Goal: Information Seeking & Learning: Learn about a topic

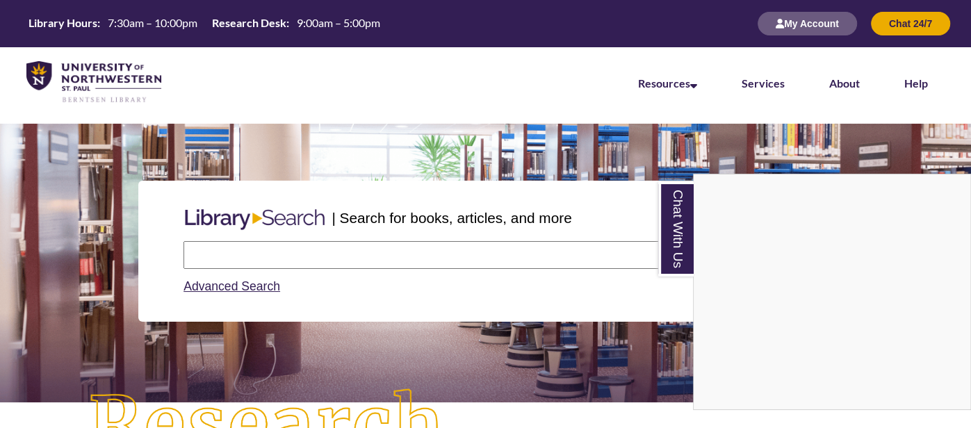
click at [301, 257] on div "Chat With Us" at bounding box center [485, 214] width 971 height 428
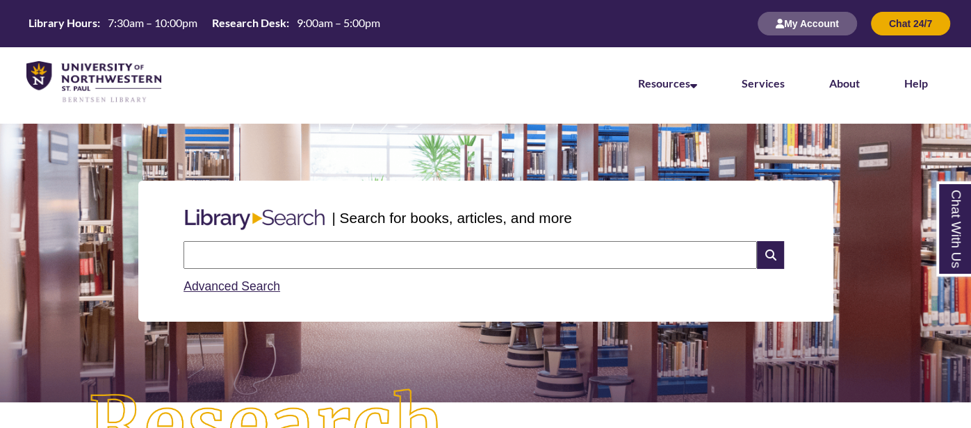
click at [334, 260] on input "text" at bounding box center [471, 255] width 574 height 28
type input "**********"
click at [776, 257] on icon at bounding box center [770, 255] width 26 height 28
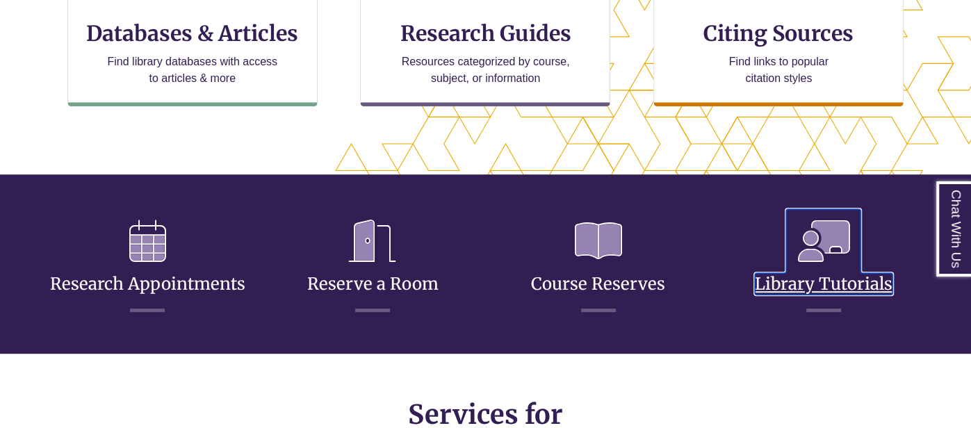
click at [812, 252] on icon at bounding box center [823, 241] width 74 height 64
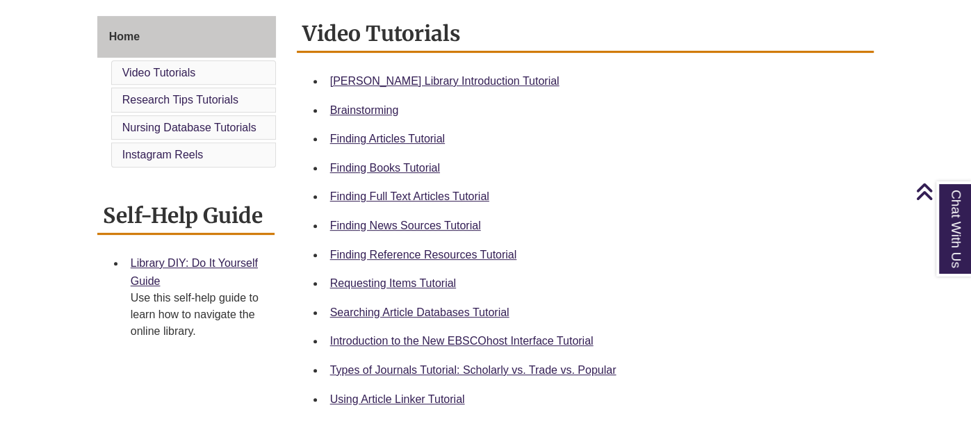
scroll to position [376, 0]
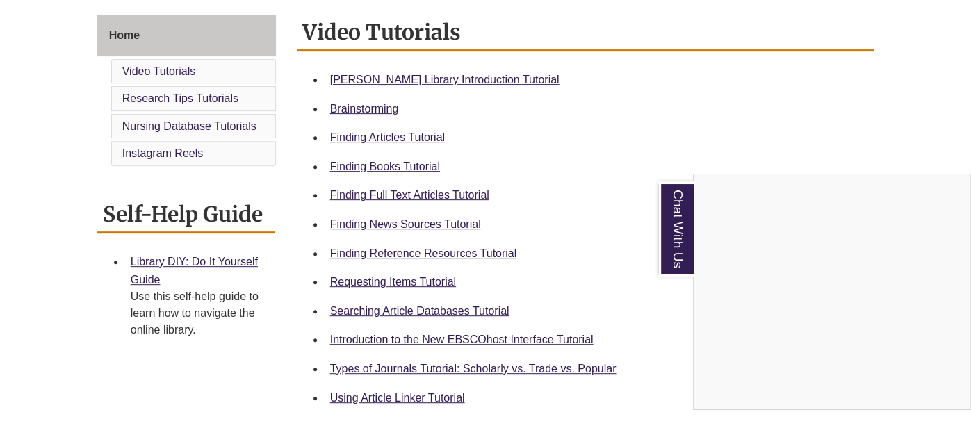
click at [410, 136] on div "Chat With Us" at bounding box center [485, 214] width 971 height 428
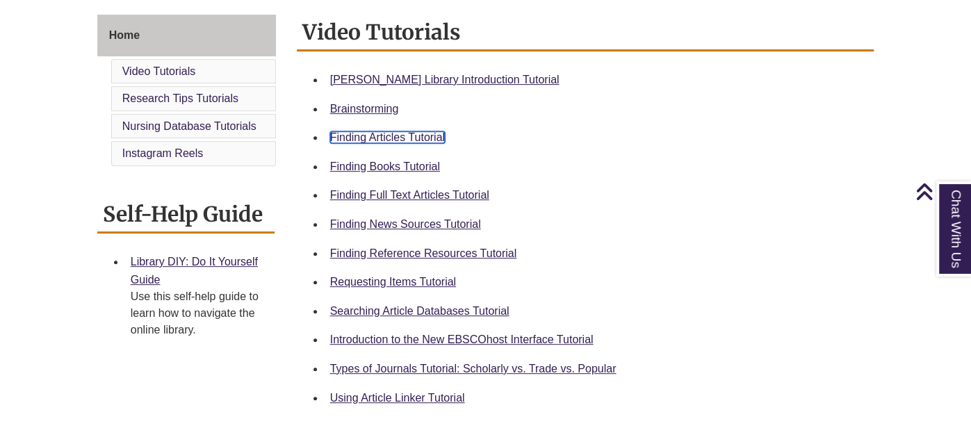
click at [410, 136] on link "Finding Articles Tutorial" at bounding box center [387, 137] width 115 height 12
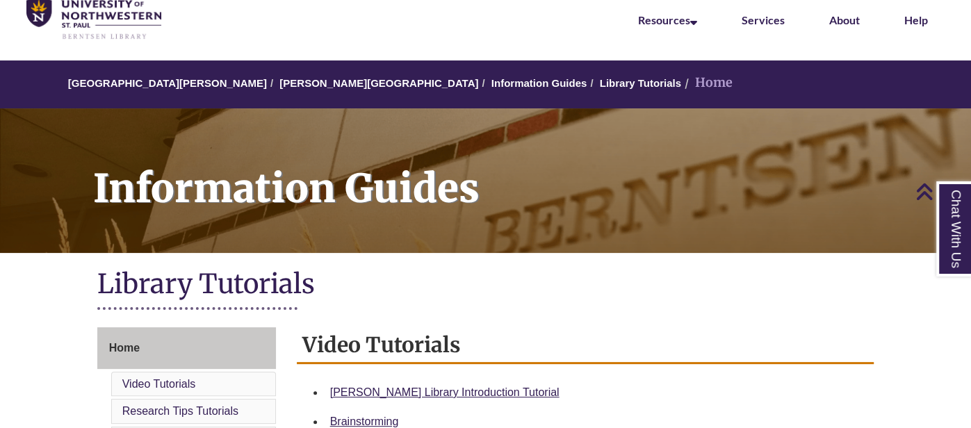
scroll to position [48, 0]
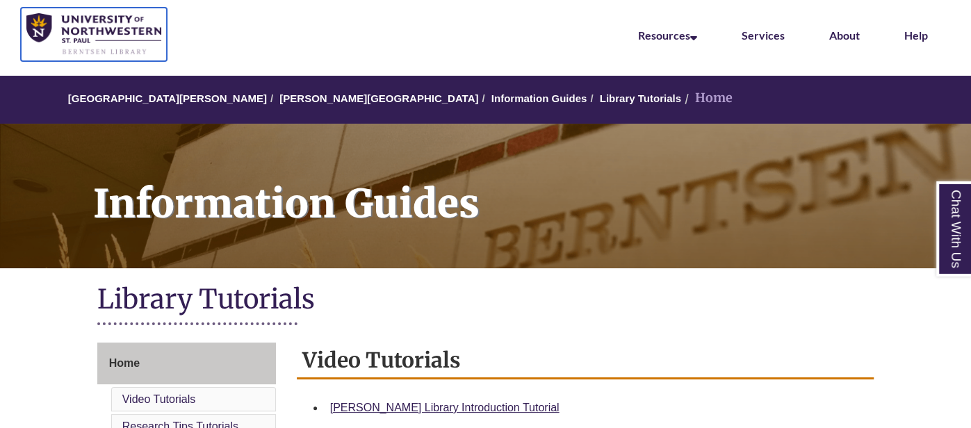
click at [32, 19] on img at bounding box center [93, 34] width 135 height 42
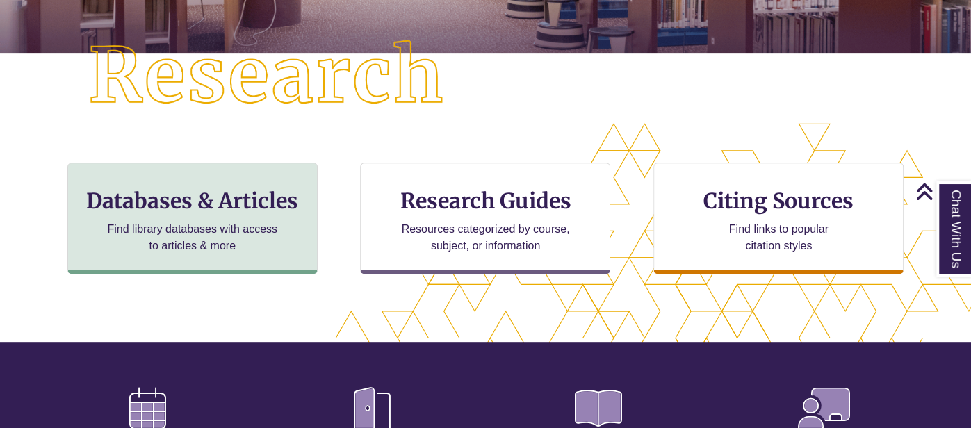
scroll to position [348, 0]
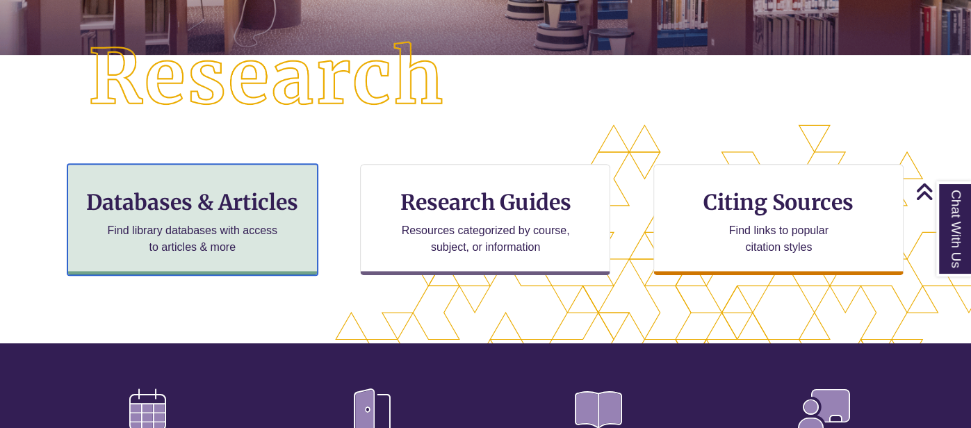
click at [264, 228] on p "Find library databases with access to articles & more" at bounding box center [192, 238] width 181 height 33
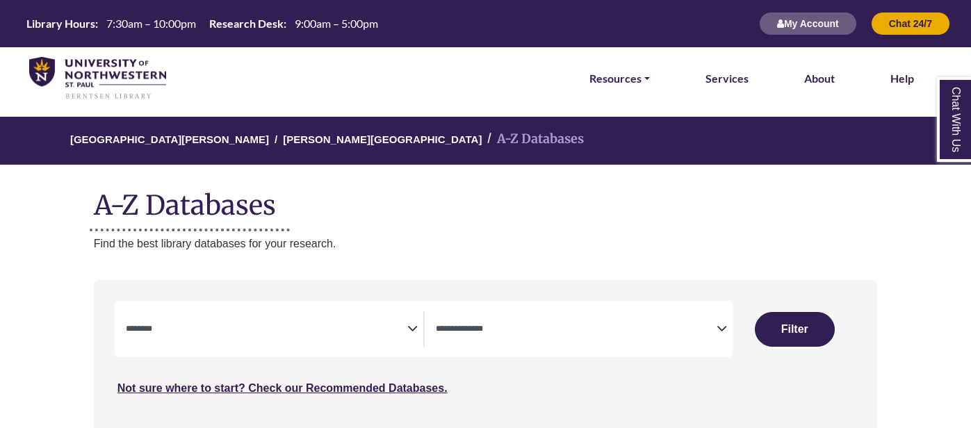
select select "Database Subject Filter"
select select "Database Types Filter"
select select "Database Subject Filter"
select select "Database Types Filter"
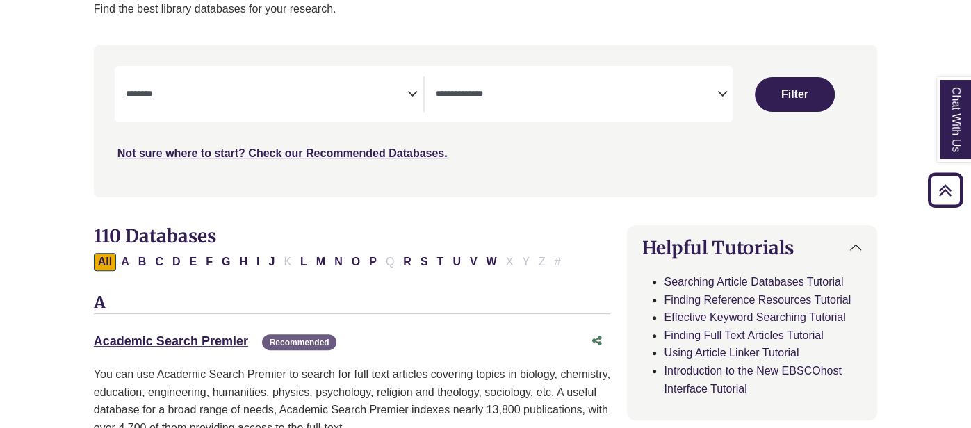
scroll to position [233, 0]
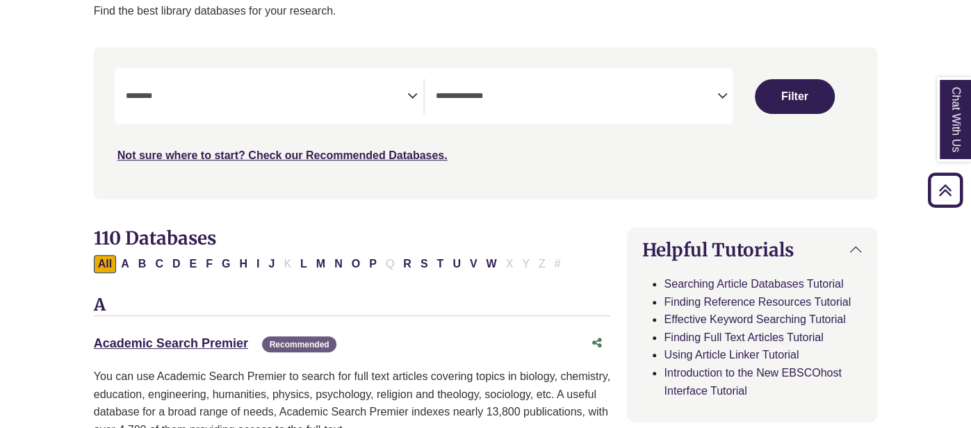
click at [293, 101] on textarea "Search" at bounding box center [267, 97] width 282 height 11
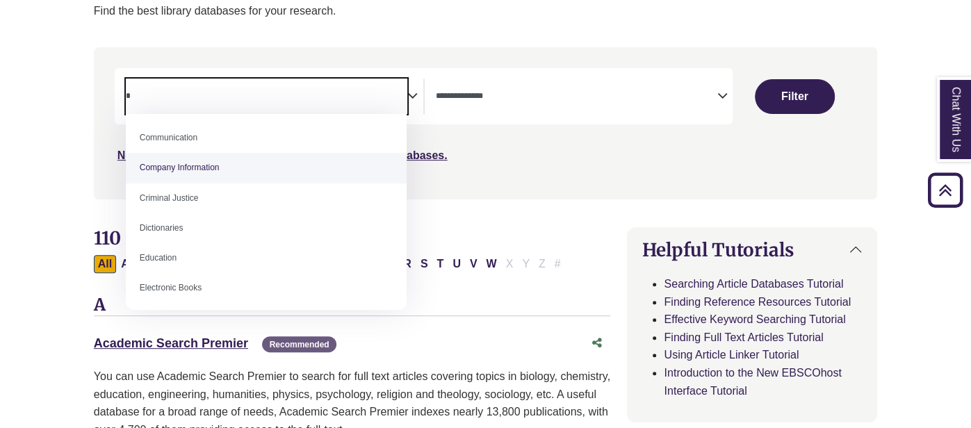
scroll to position [0, 0]
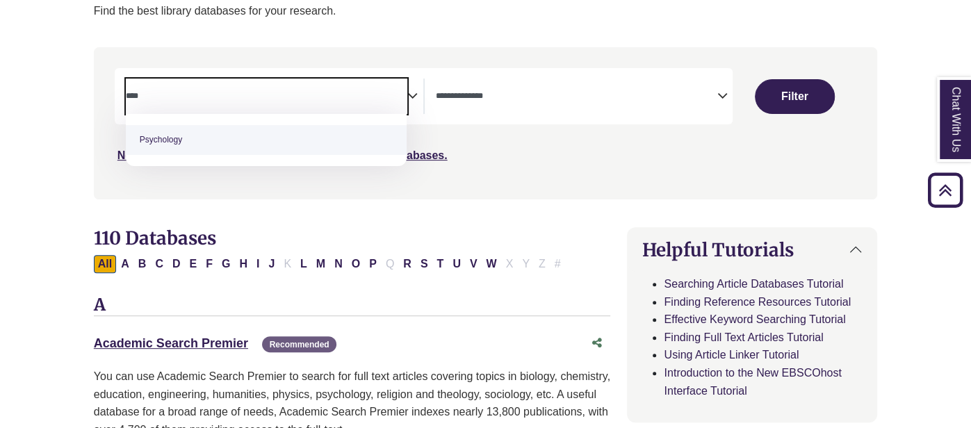
type textarea "****"
select select "*****"
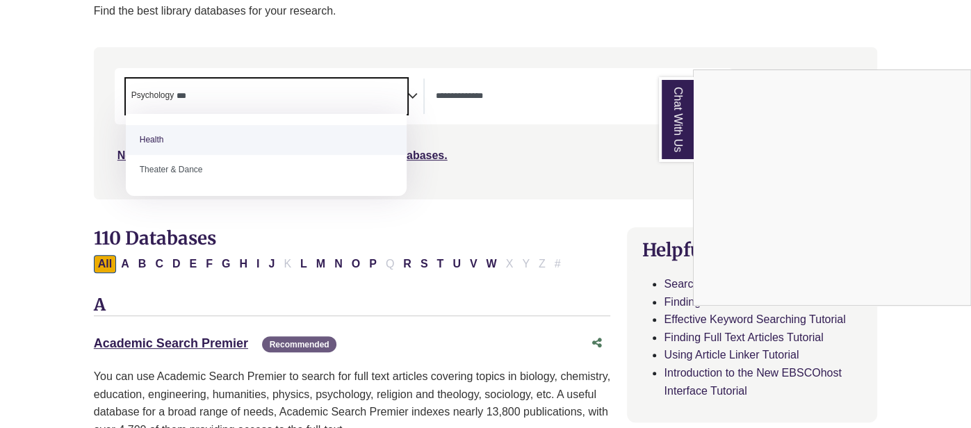
type textarea "***"
select select "*****"
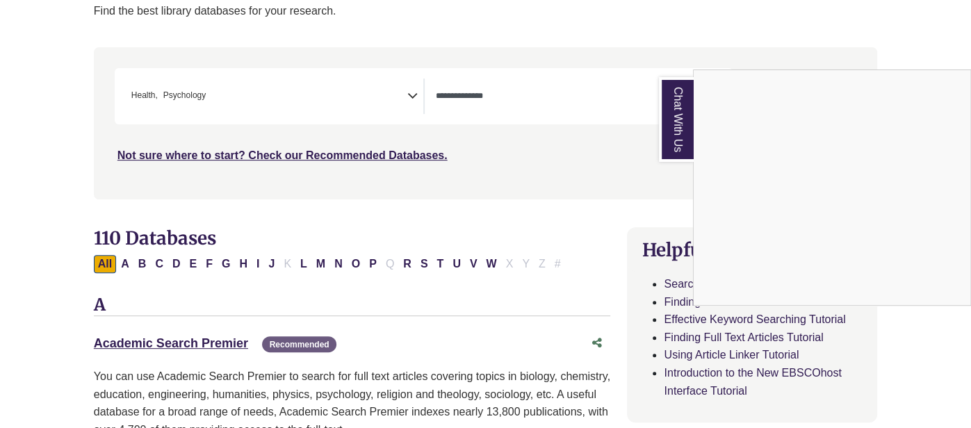
click at [531, 82] on div "Chat With Us" at bounding box center [485, 214] width 971 height 428
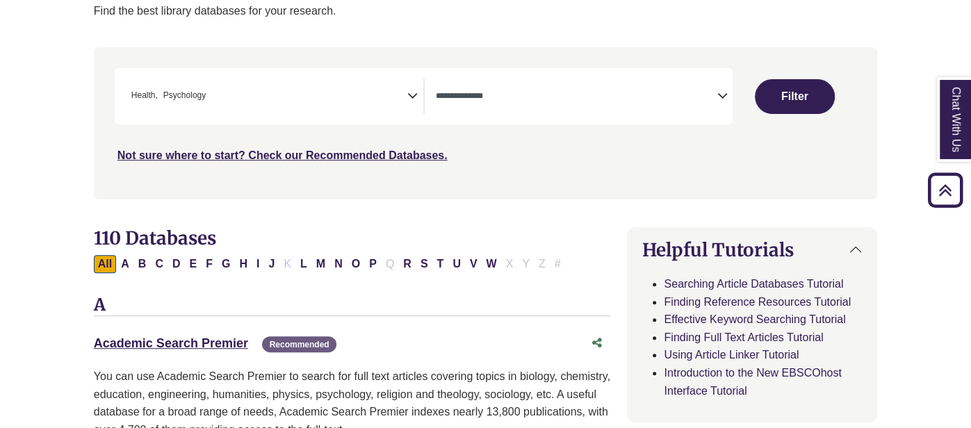
click at [535, 88] on span "Search filters" at bounding box center [577, 94] width 282 height 12
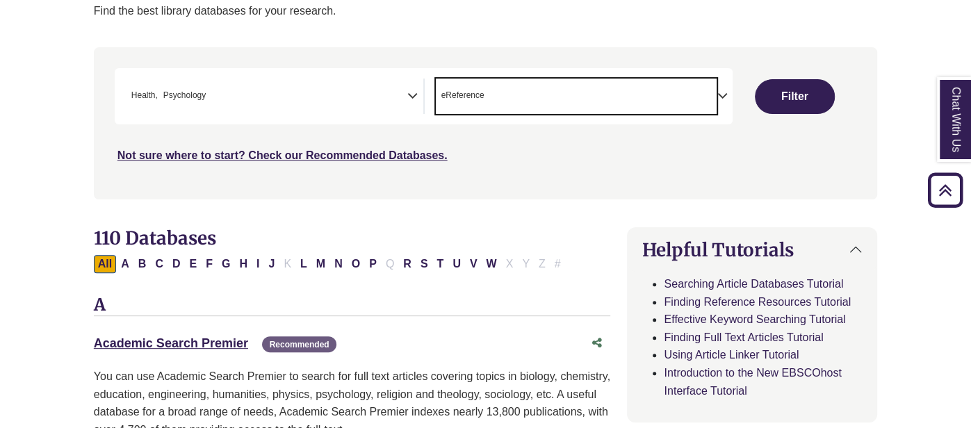
scroll to position [27, 0]
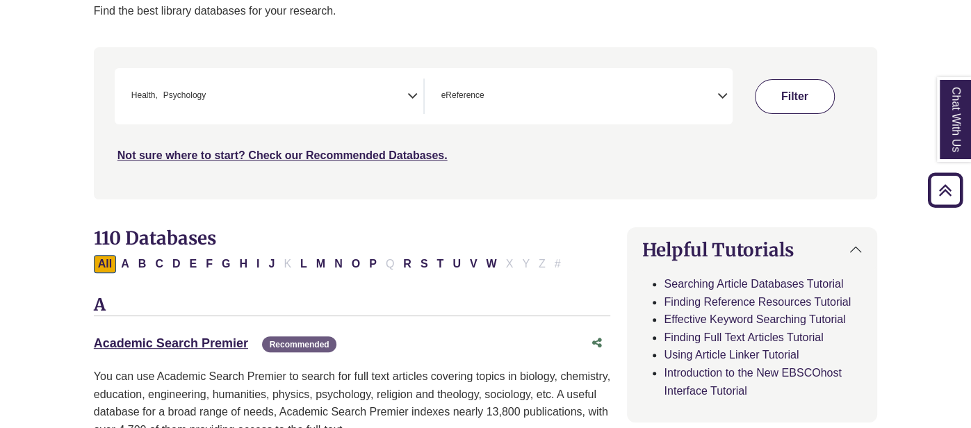
click at [807, 95] on button "Filter" at bounding box center [795, 96] width 80 height 35
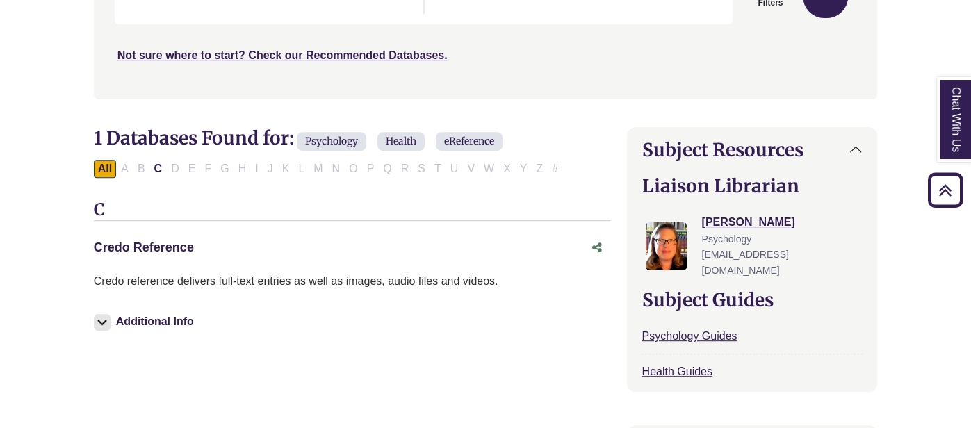
scroll to position [335, 0]
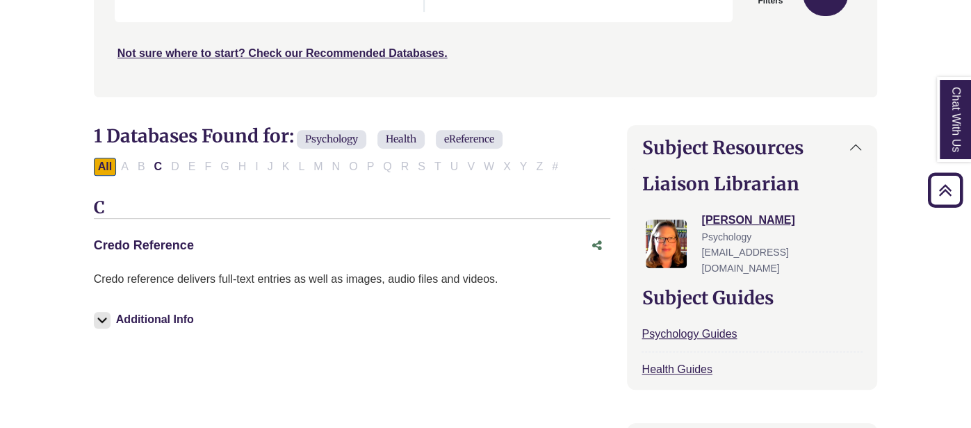
click at [161, 244] on link "Credo Reference This link opens in a new window" at bounding box center [144, 245] width 100 height 14
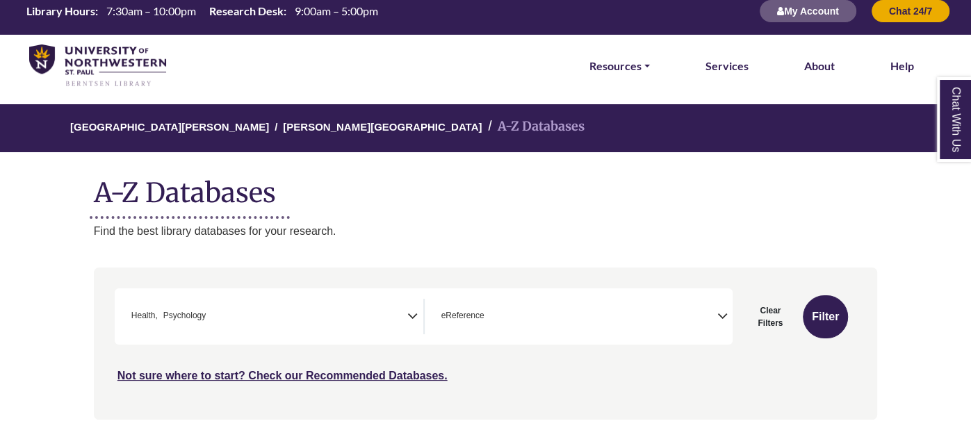
scroll to position [14, 0]
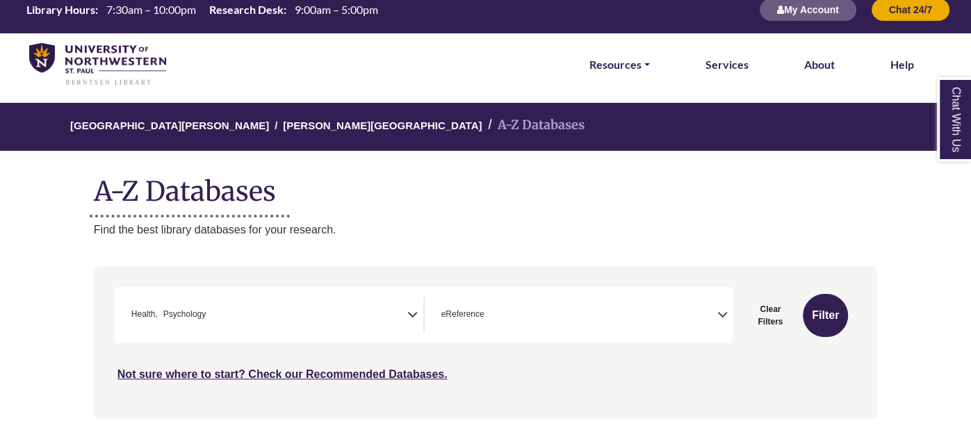
click at [445, 314] on span "eReference" at bounding box center [463, 314] width 43 height 13
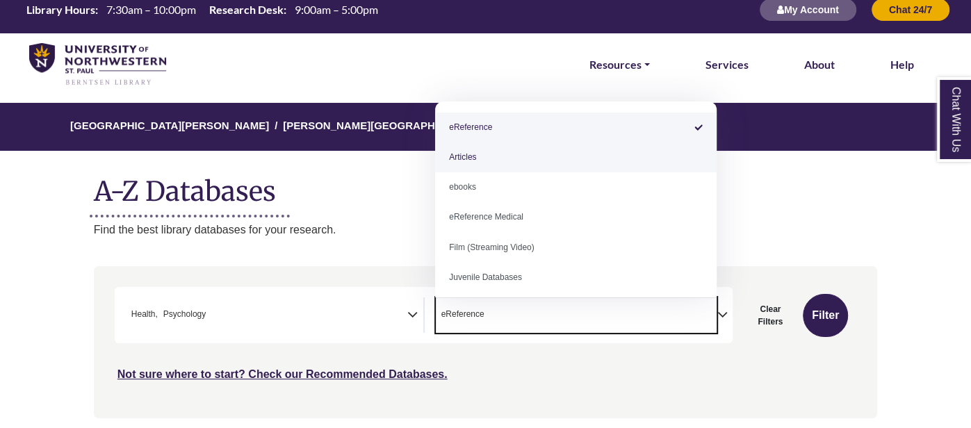
select select "*****"
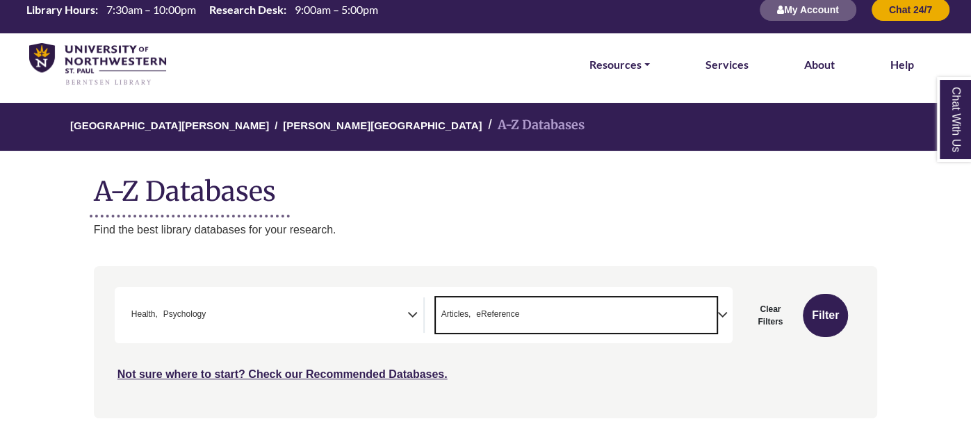
drag, startPoint x: 549, startPoint y: 314, endPoint x: 476, endPoint y: 310, distance: 73.1
click at [476, 310] on span "× Articles × eReference" at bounding box center [577, 315] width 282 height 35
click at [821, 309] on button "Filter" at bounding box center [825, 315] width 45 height 43
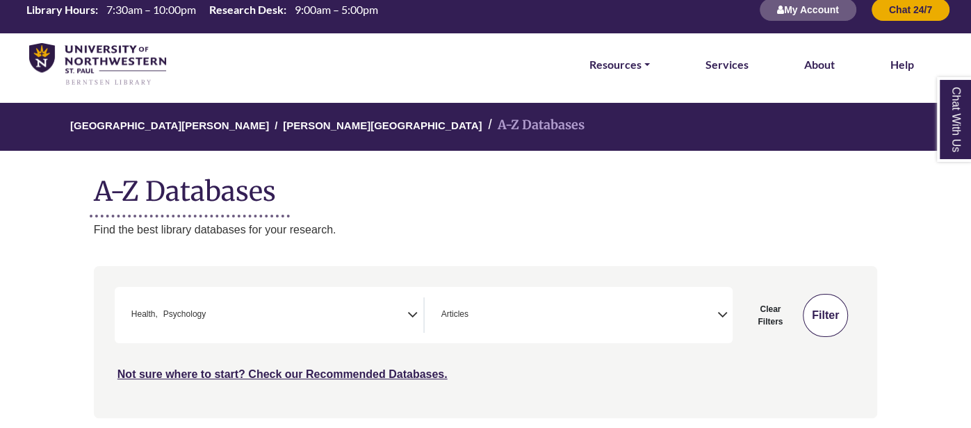
click at [816, 310] on button "Filter" at bounding box center [825, 315] width 45 height 43
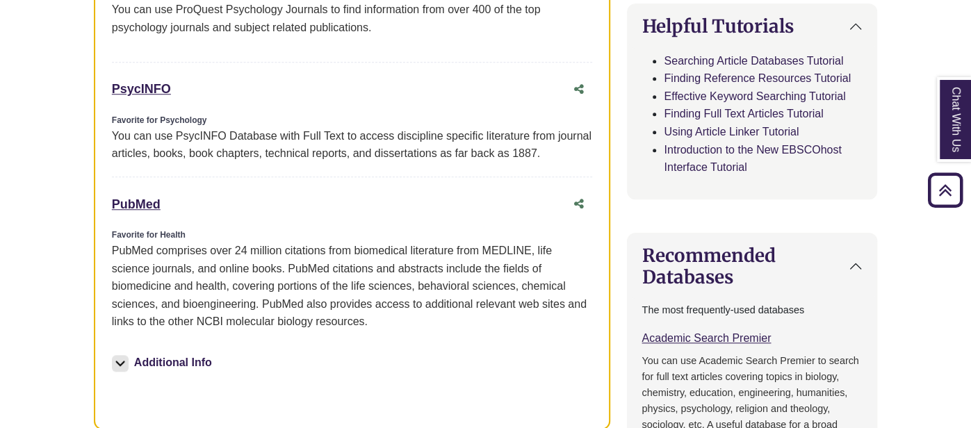
scroll to position [787, 0]
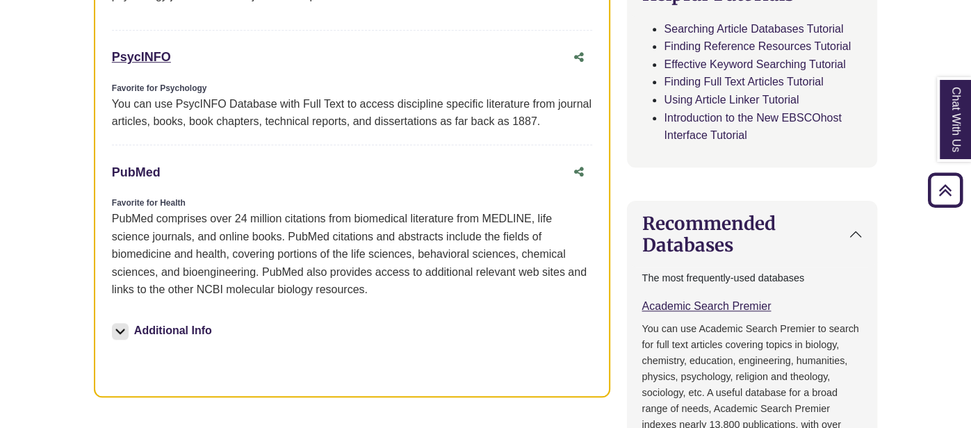
click at [143, 165] on link "PubMed This link opens in a new window" at bounding box center [136, 172] width 49 height 14
